Goal: Transaction & Acquisition: Purchase product/service

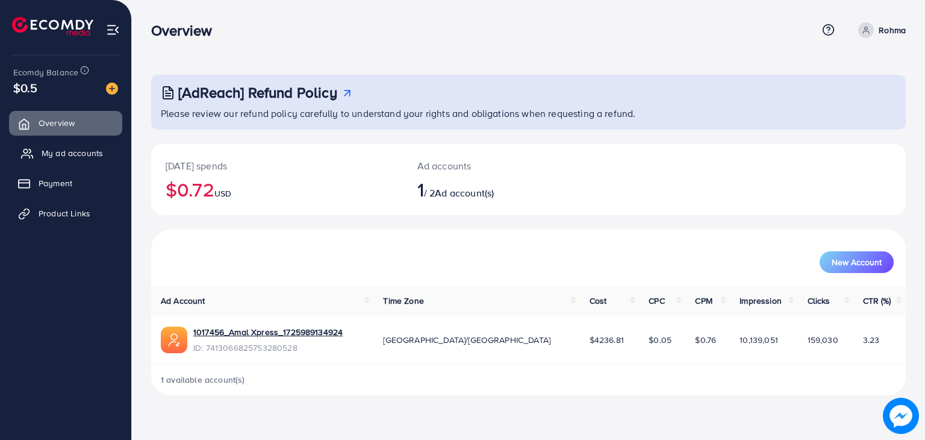
click at [94, 152] on span "My ad accounts" at bounding box center [72, 153] width 61 height 12
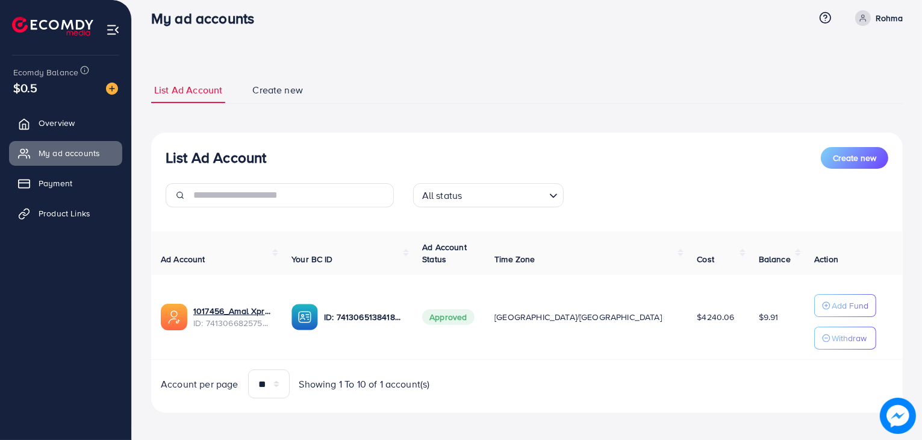
scroll to position [18, 0]
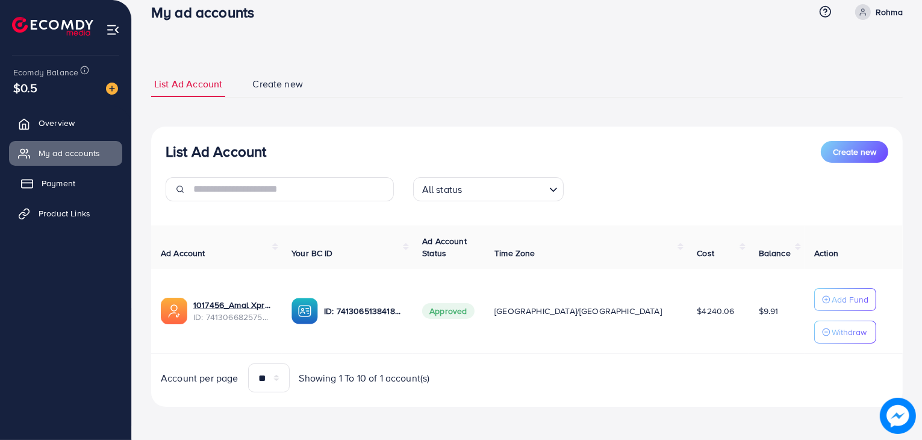
click at [31, 180] on rect at bounding box center [27, 184] width 11 height 8
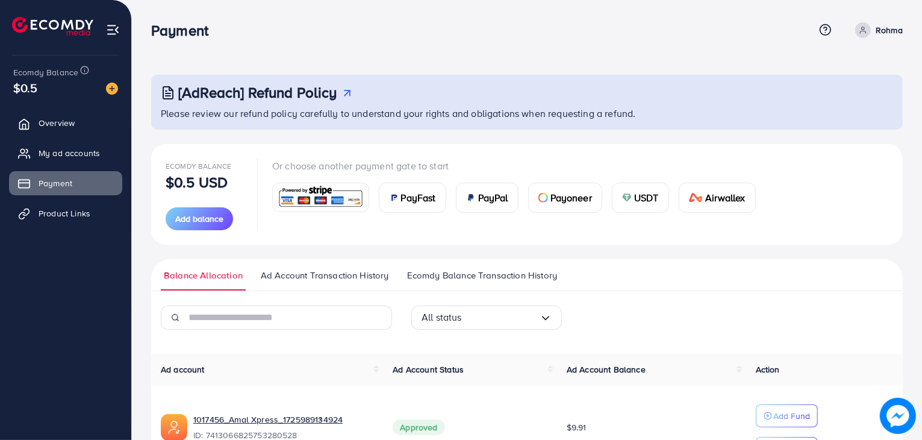
click at [411, 200] on span "PayFast" at bounding box center [418, 197] width 35 height 14
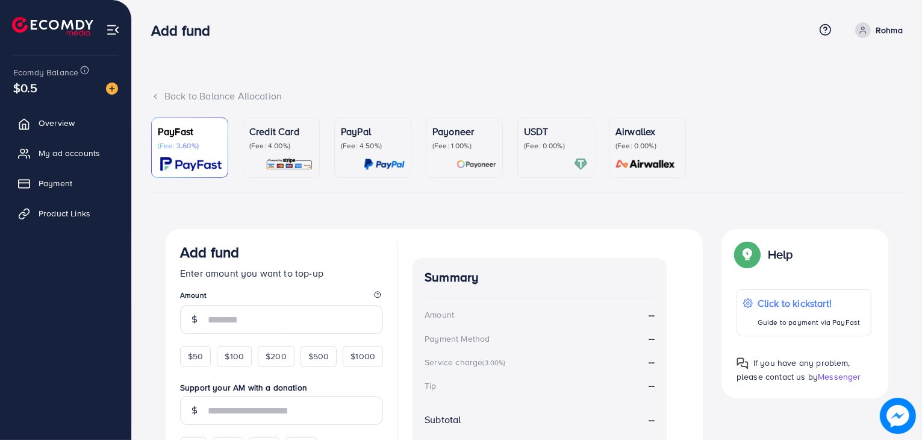
scroll to position [90, 0]
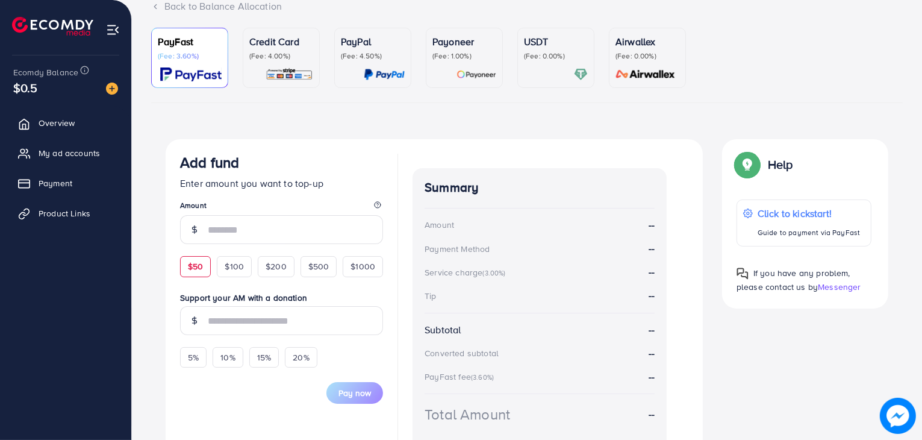
click at [197, 264] on span "$50" at bounding box center [195, 266] width 15 height 12
type input "**"
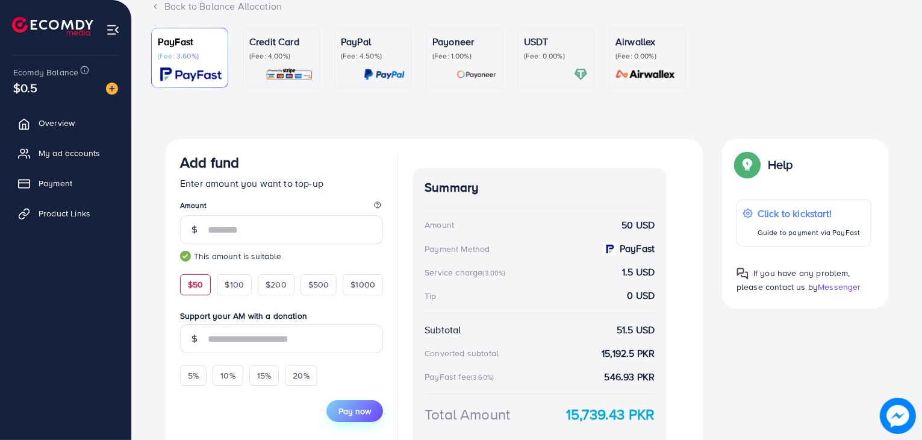
click at [366, 410] on span "Pay now" at bounding box center [354, 411] width 33 height 12
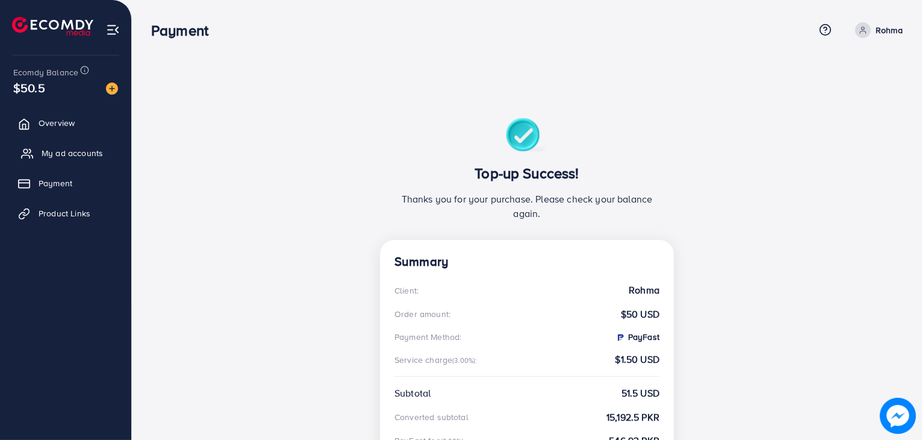
click at [63, 152] on span "My ad accounts" at bounding box center [72, 153] width 61 height 12
